Goal: Task Accomplishment & Management: Manage account settings

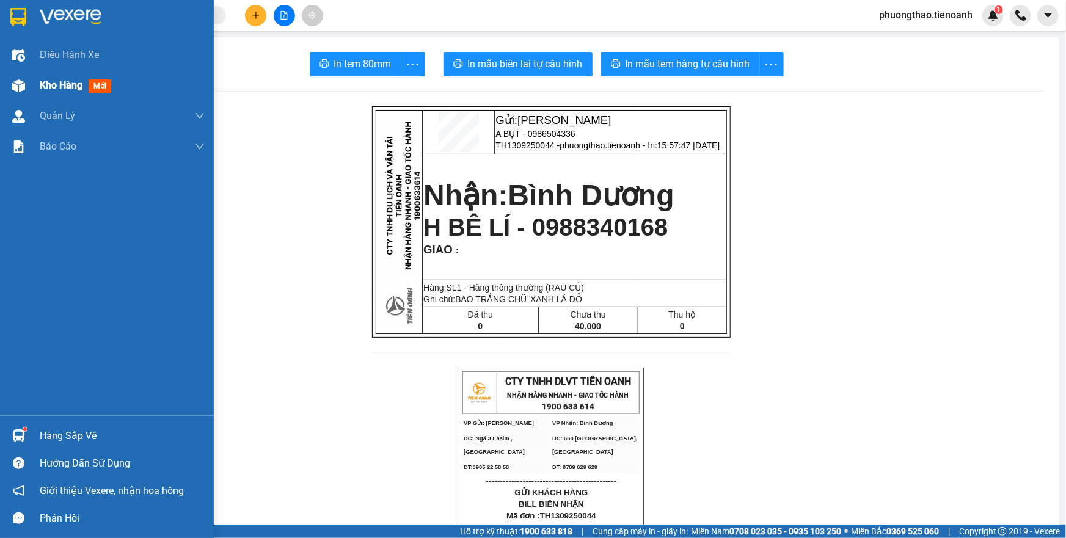
click at [18, 76] on div at bounding box center [18, 85] width 21 height 21
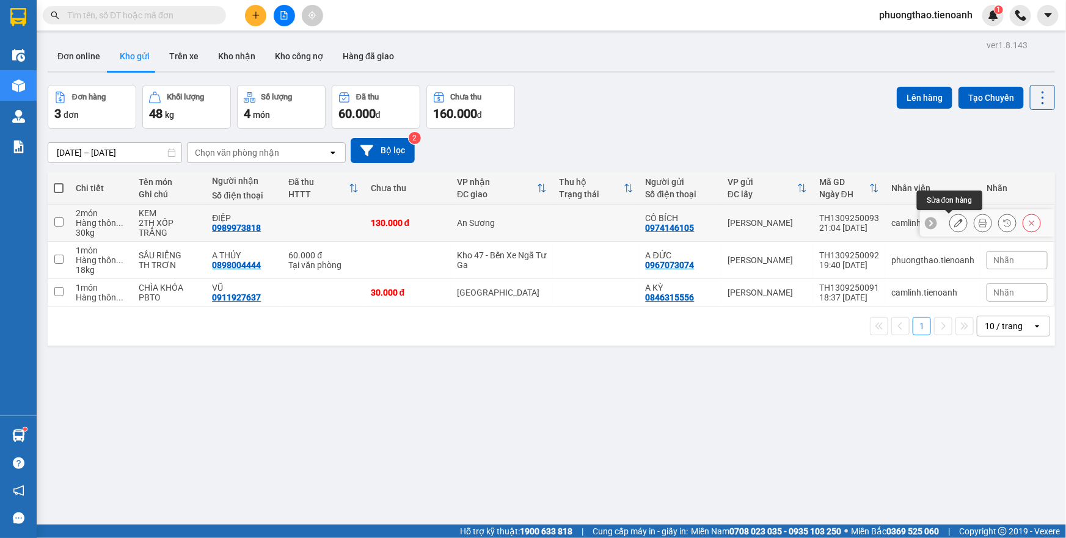
click at [950, 218] on button at bounding box center [958, 223] width 17 height 21
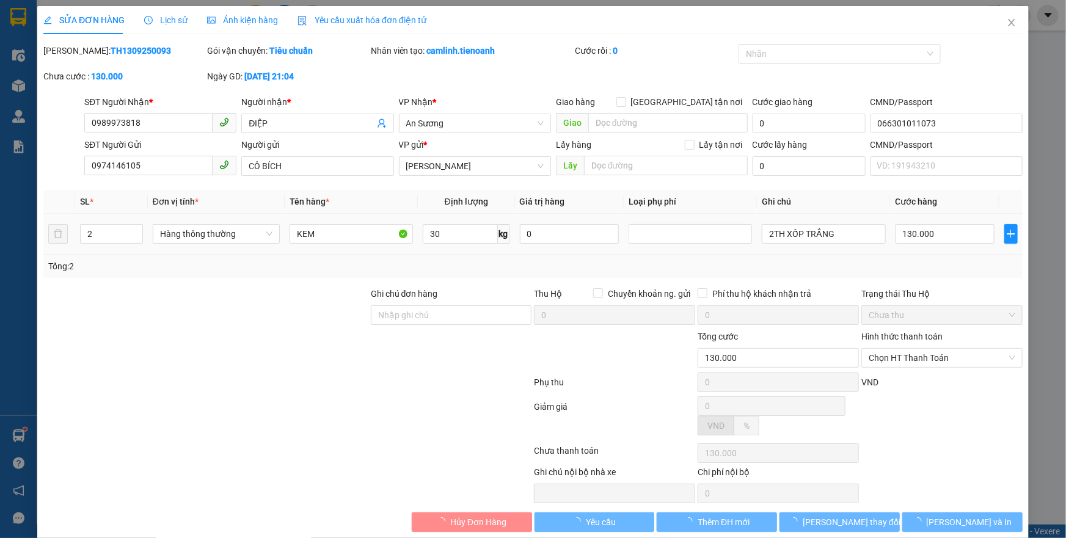
type input "0989973818"
type input "ĐIỆP"
type input "066301011073"
type input "0974146105"
type input "CÔ BÍCH"
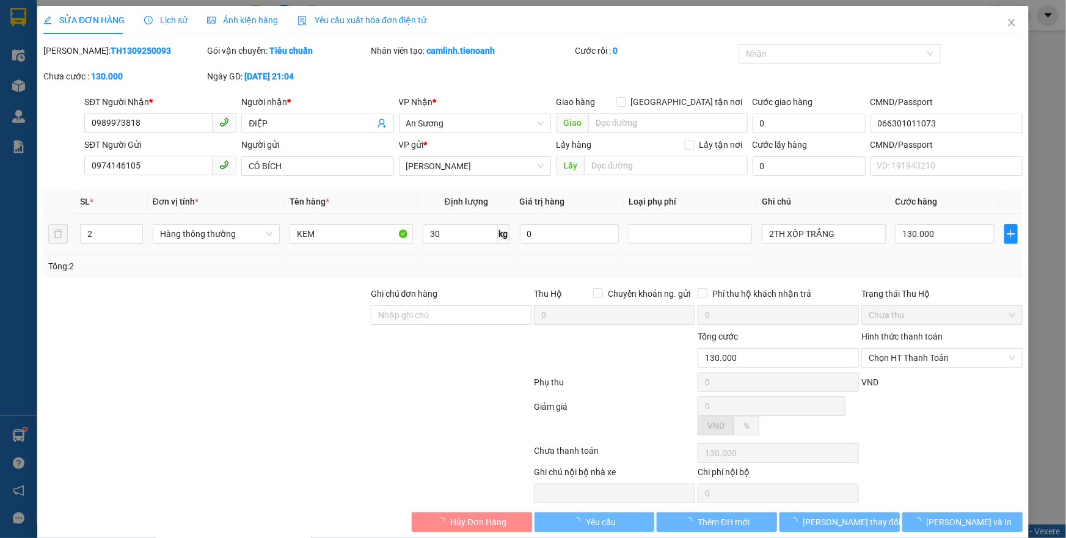
type input "130.000"
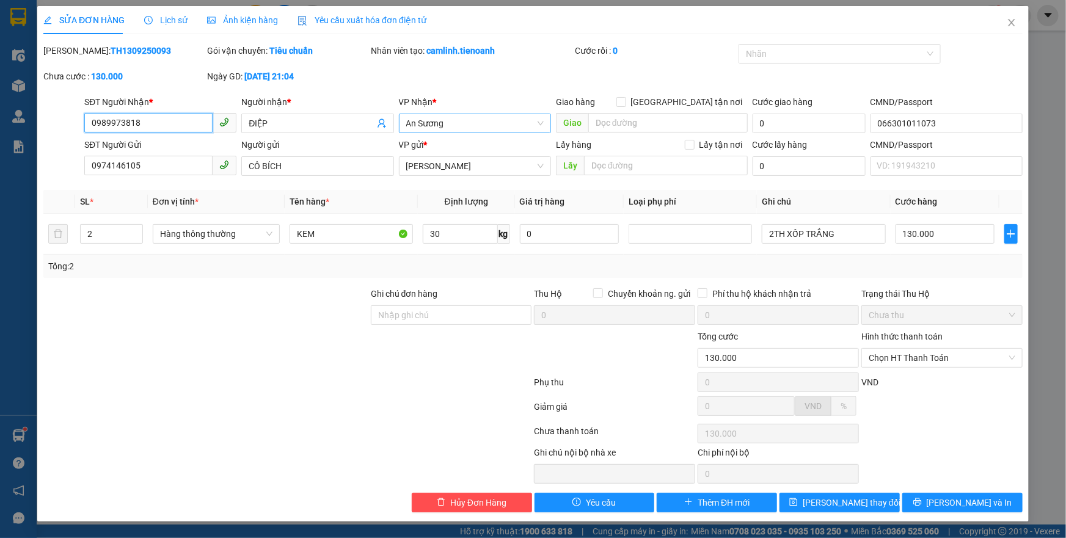
click at [434, 123] on span "An Sương" at bounding box center [474, 123] width 137 height 18
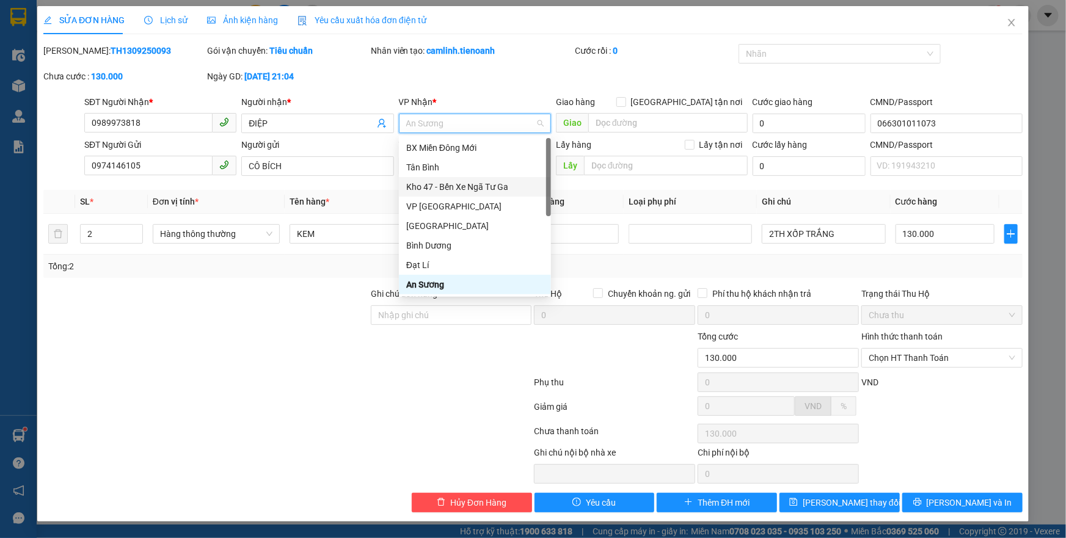
drag, startPoint x: 491, startPoint y: 181, endPoint x: 519, endPoint y: 201, distance: 33.7
click at [492, 181] on div "Kho 47 - Bến Xe Ngã Tư Ga" at bounding box center [474, 186] width 137 height 13
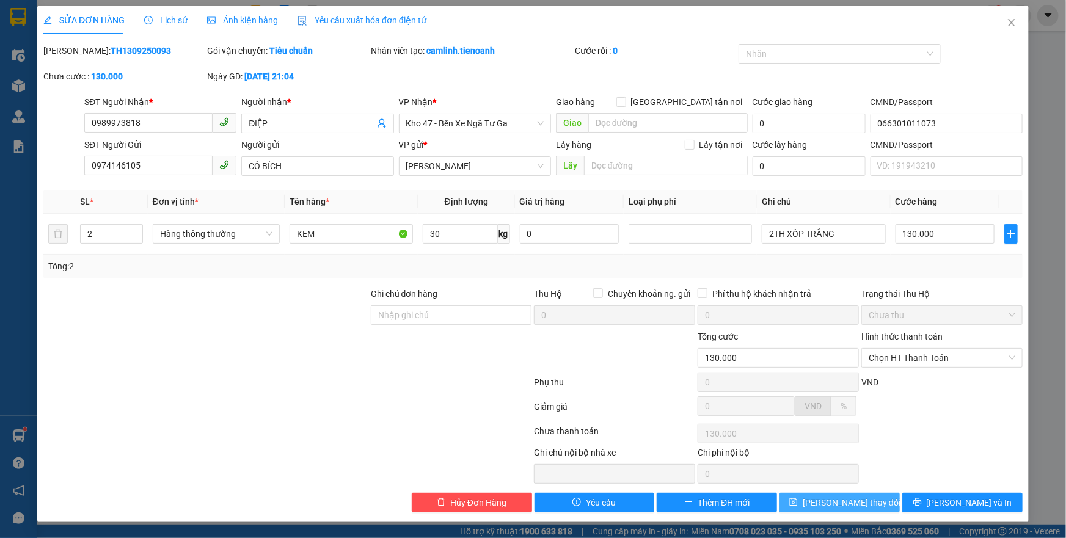
click at [833, 501] on span "[PERSON_NAME] thay đổi" at bounding box center [852, 502] width 98 height 13
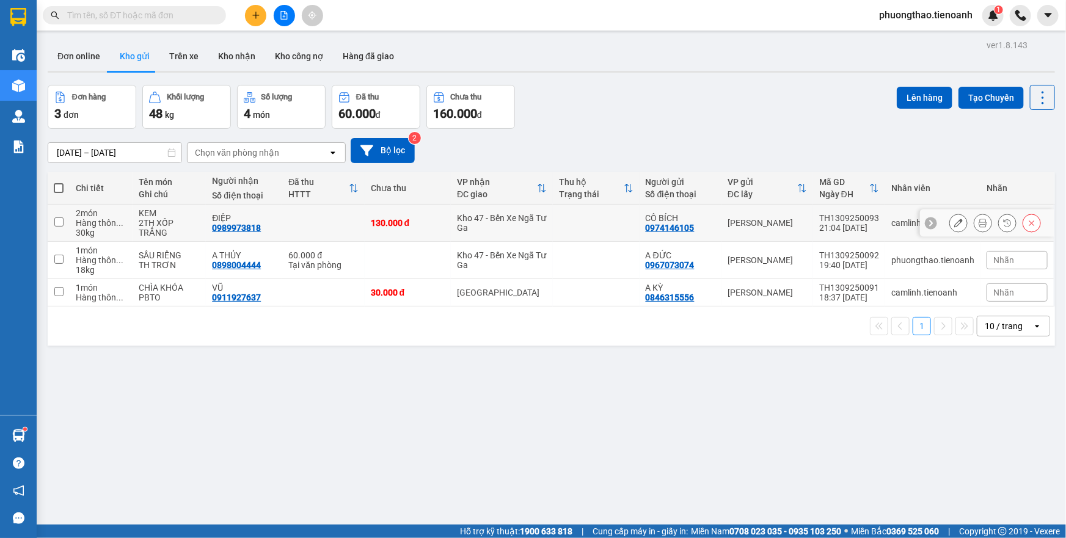
click at [979, 222] on icon at bounding box center [983, 223] width 9 height 9
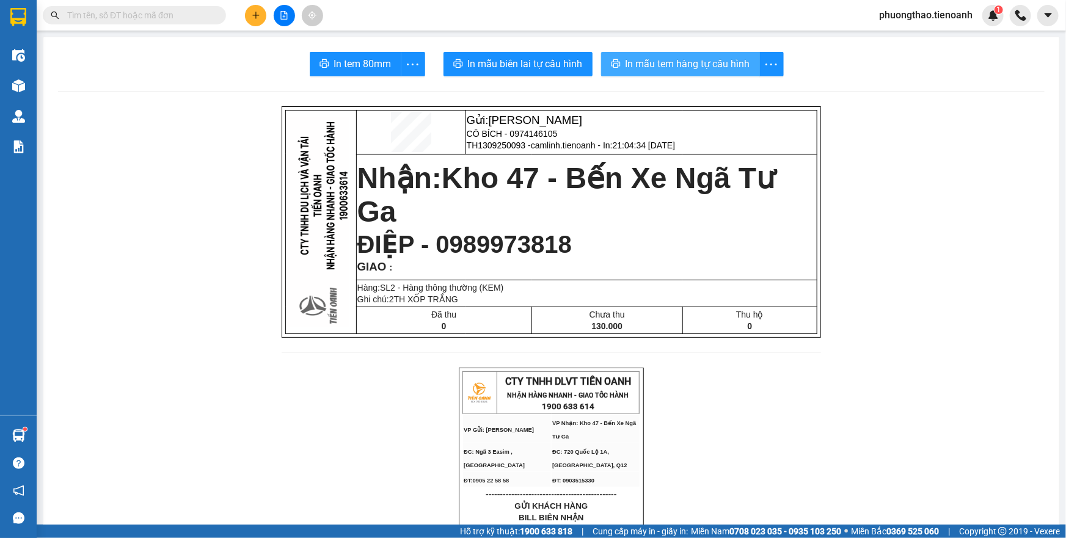
click at [726, 65] on span "In mẫu tem hàng tự cấu hình" at bounding box center [688, 63] width 125 height 15
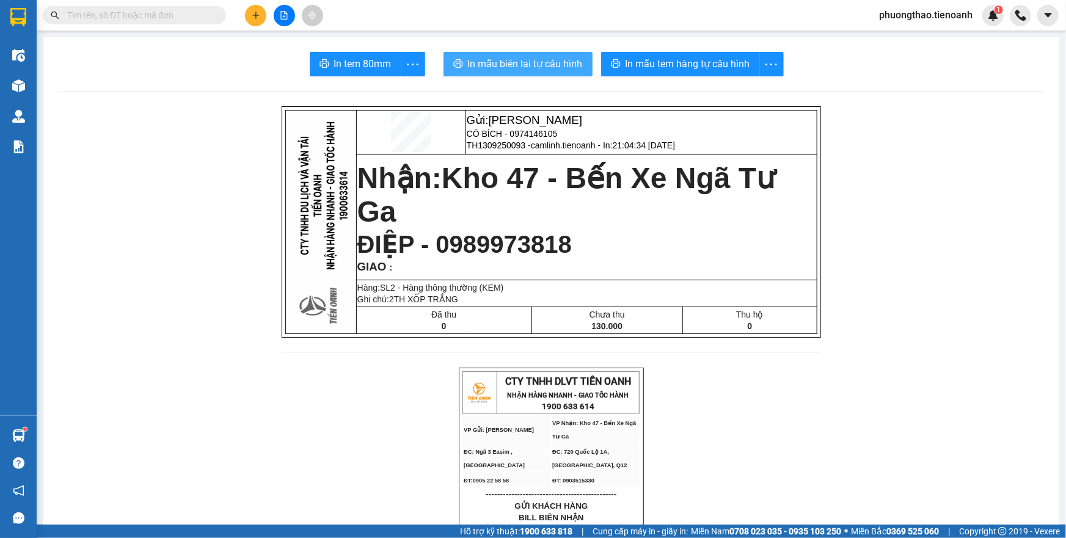
click at [518, 70] on span "In mẫu biên lai tự cấu hình" at bounding box center [525, 63] width 115 height 15
